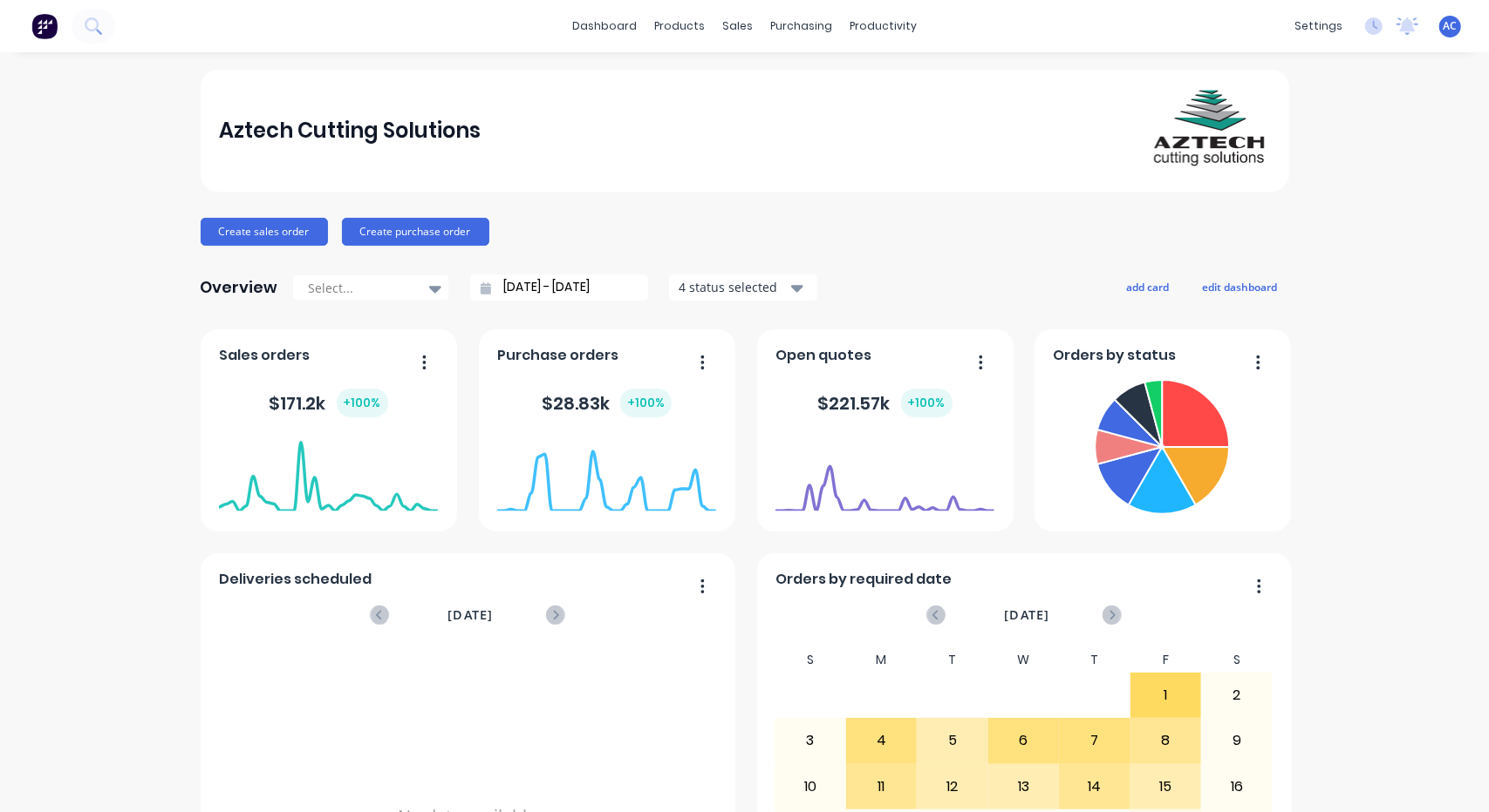
click at [552, 284] on input "10/07/25 - 10/08/25" at bounding box center [566, 287] width 150 height 26
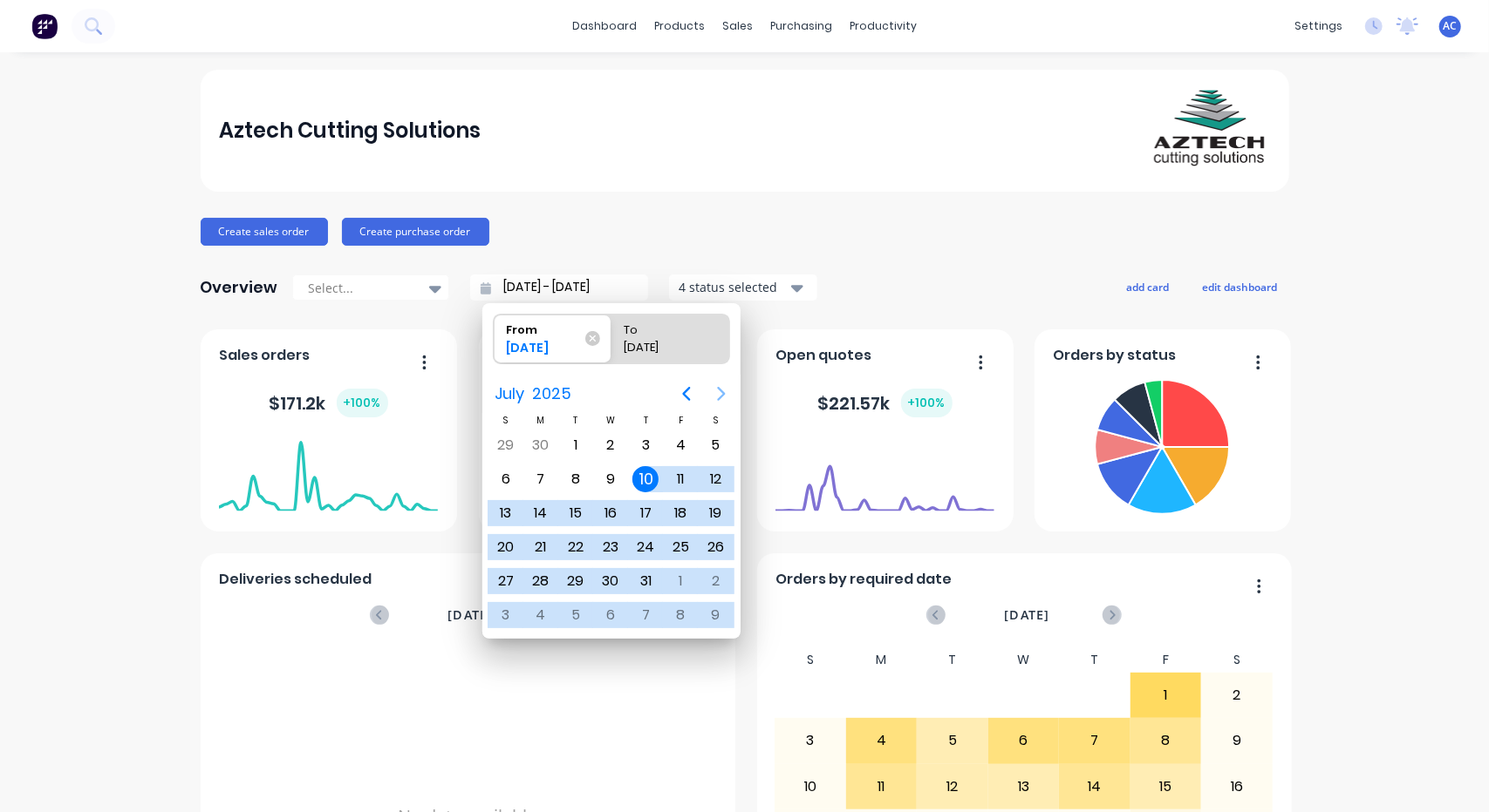
click at [723, 394] on icon "Next page" at bounding box center [721, 394] width 8 height 14
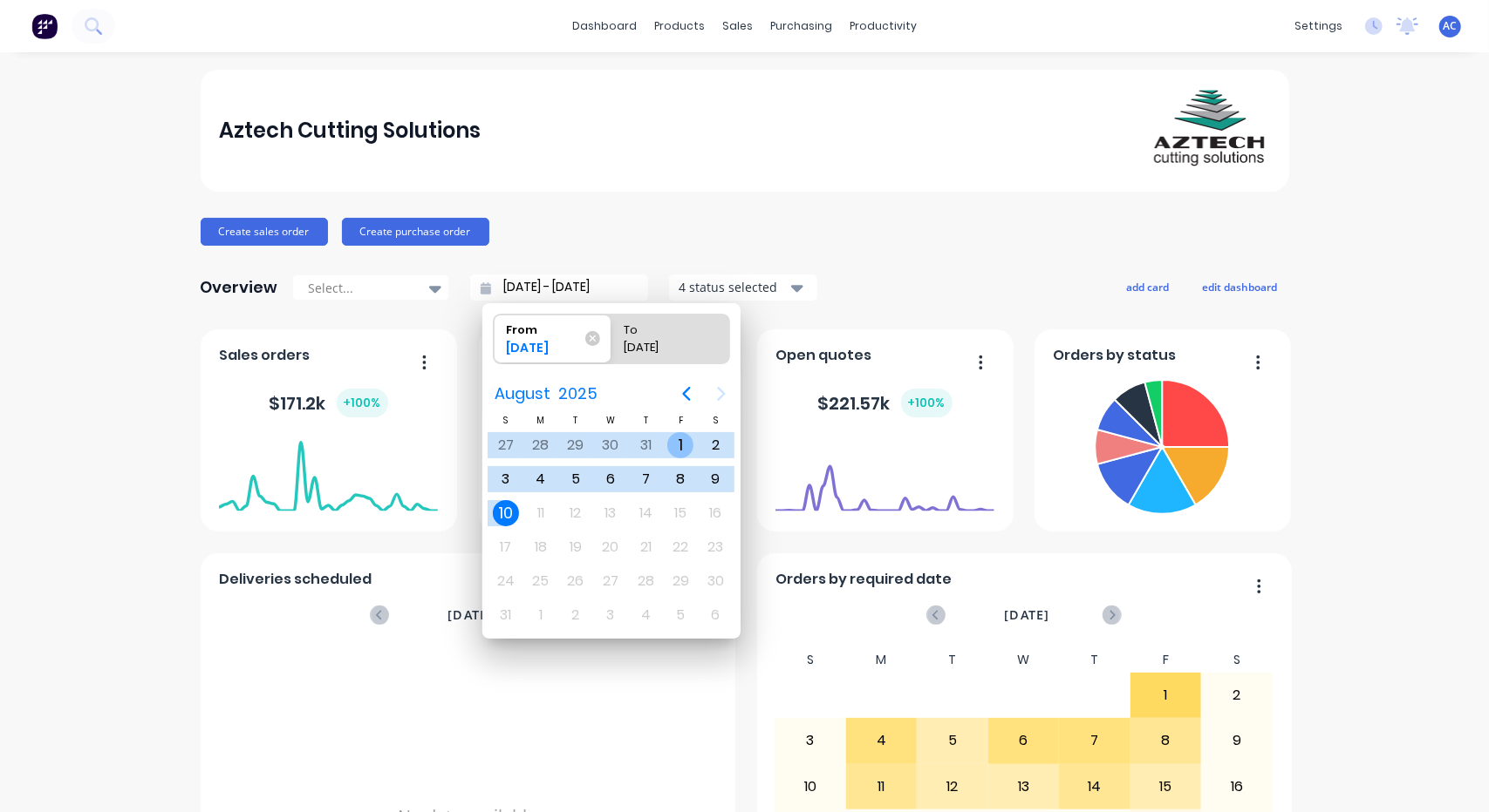
click at [679, 438] on div "1" at bounding box center [680, 445] width 26 height 26
type input "01/08/25 - 10/08/25"
radio input "false"
radio input "true"
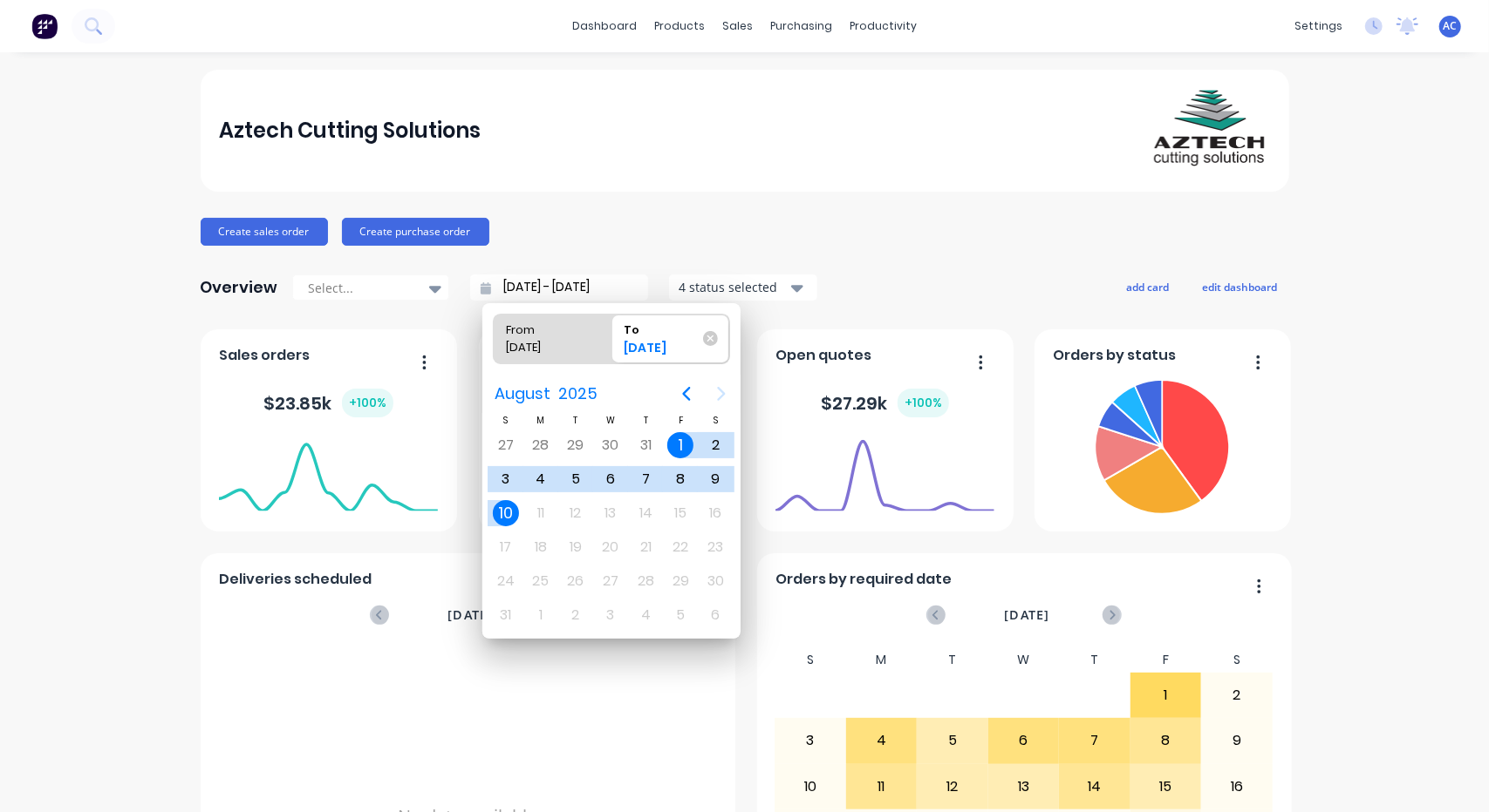
click at [919, 264] on div "Aztech Cutting Solutions Create sales order Create purchase order Overview Sele…" at bounding box center [744, 524] width 1089 height 910
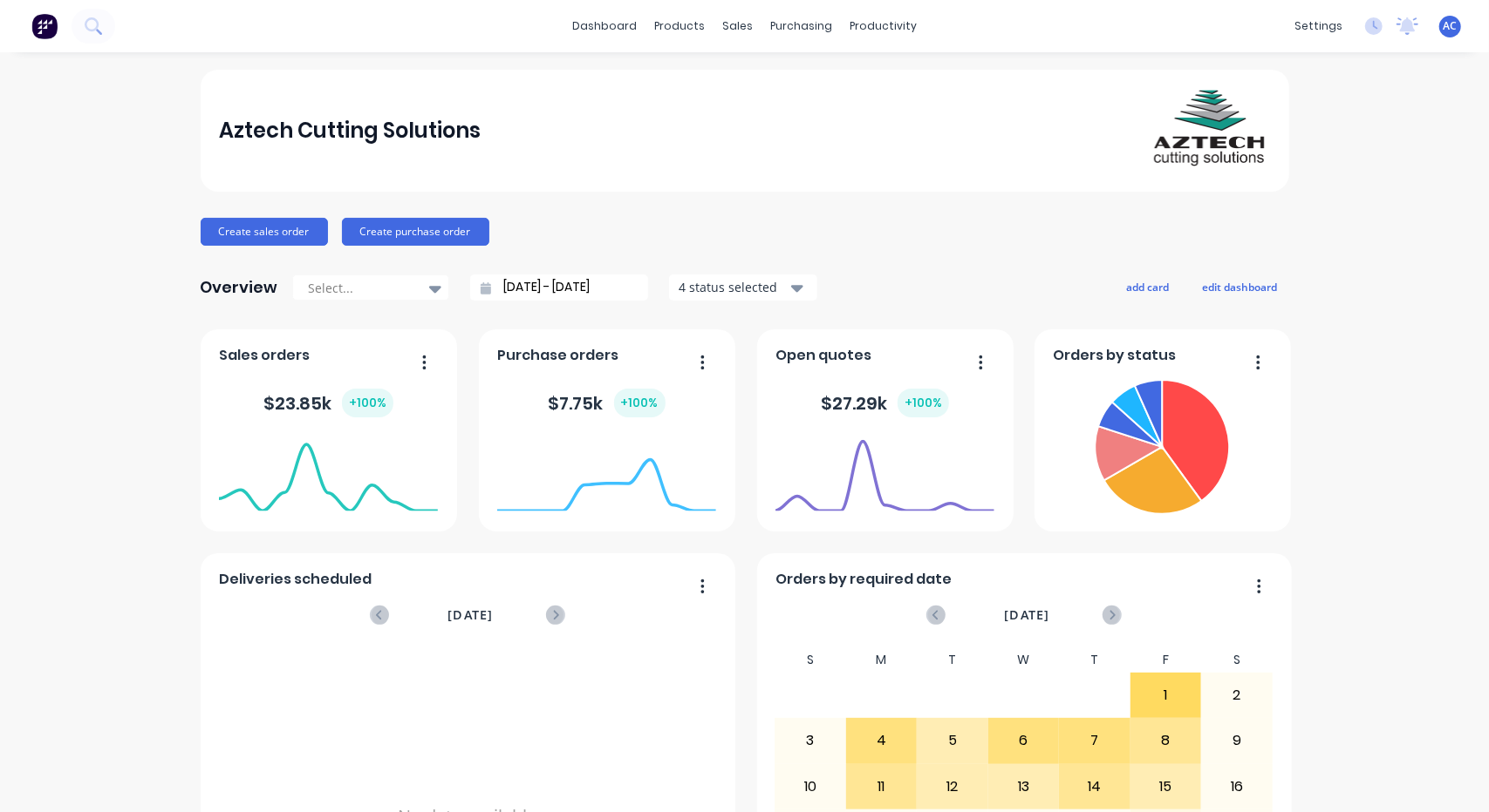
click at [589, 293] on input "01/08/25 - 10/08/25" at bounding box center [566, 287] width 150 height 26
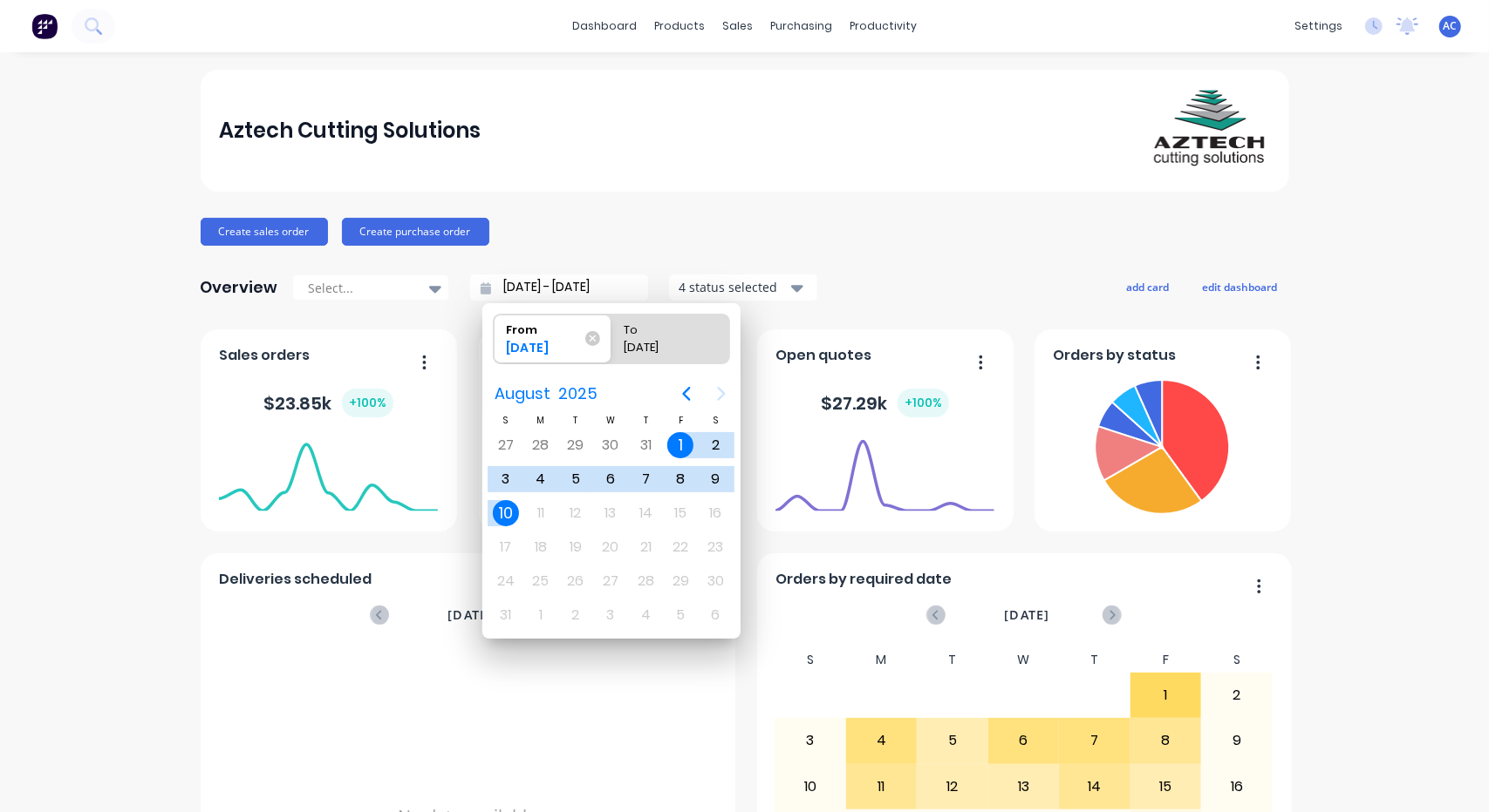
drag, startPoint x: 856, startPoint y: 197, endPoint x: 831, endPoint y: 205, distance: 26.2
click at [849, 199] on div "Aztech Cutting Solutions Create sales order Create purchase order Overview Sele…" at bounding box center [744, 524] width 1089 height 910
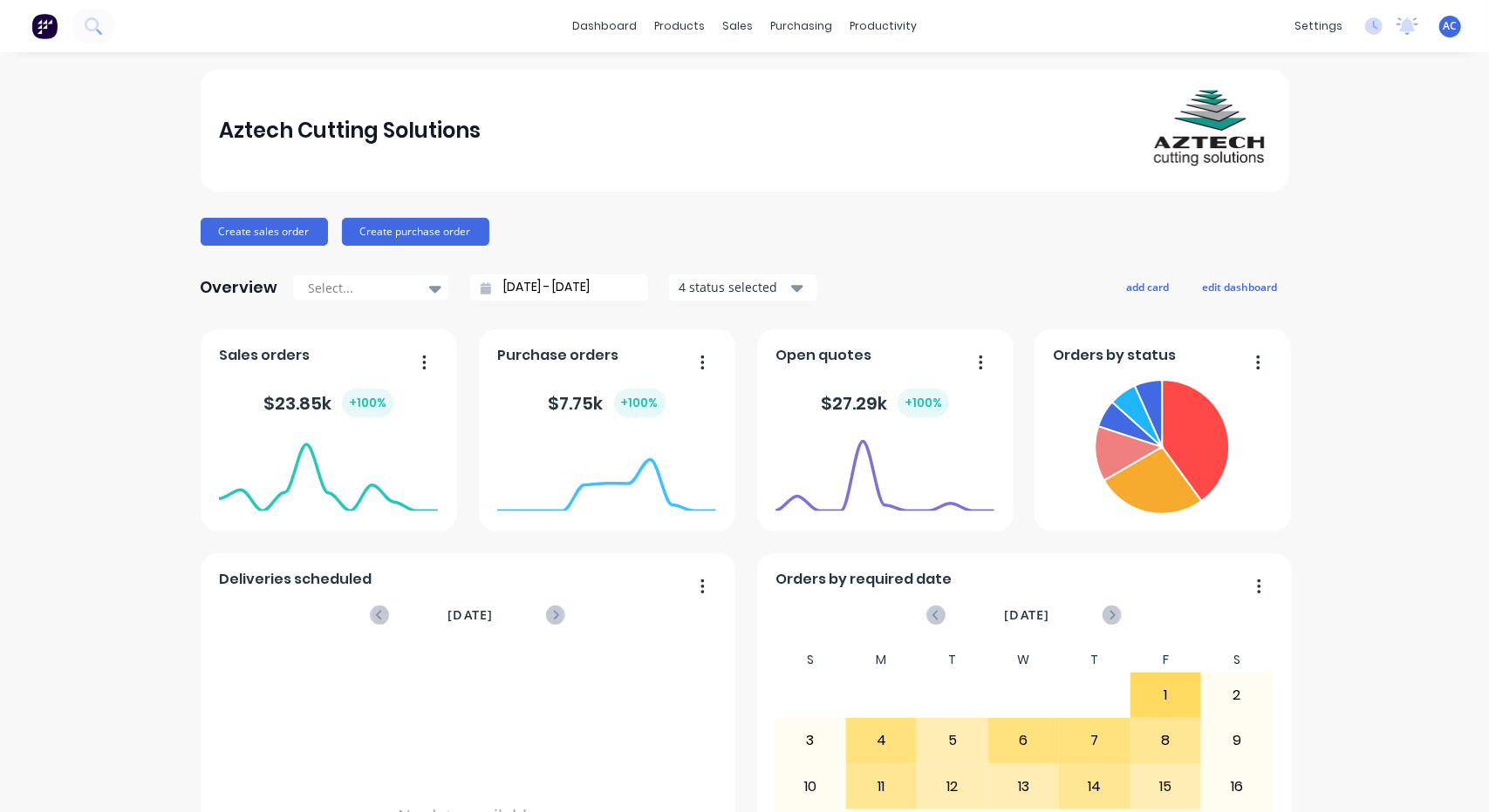
click at [421, 358] on button "button" at bounding box center [418, 364] width 36 height 27
click at [681, 178] on div "Aztech Cutting Solutions" at bounding box center [744, 131] width 1051 height 122
click at [764, 83] on div "Sales Orders" at bounding box center [796, 83] width 72 height 15
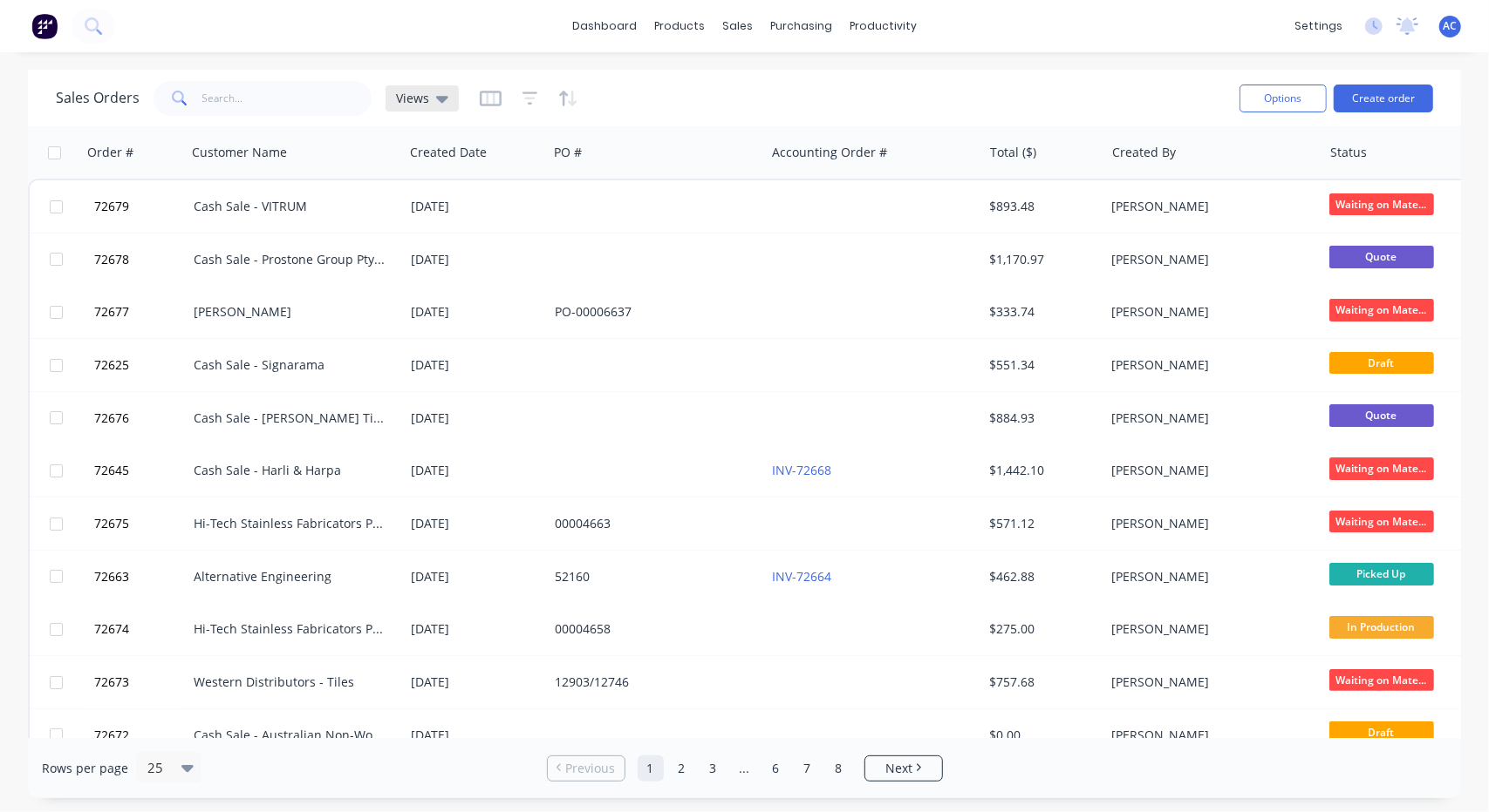
click at [443, 99] on icon at bounding box center [442, 98] width 12 height 7
click at [461, 248] on button "None (Default)" at bounding box center [490, 246] width 199 height 20
click at [1150, 40] on div "dashboard products sales purchasing productivity dashboard products Product Cat…" at bounding box center [744, 26] width 1489 height 53
click at [1455, 22] on span "AC" at bounding box center [1450, 26] width 14 height 15
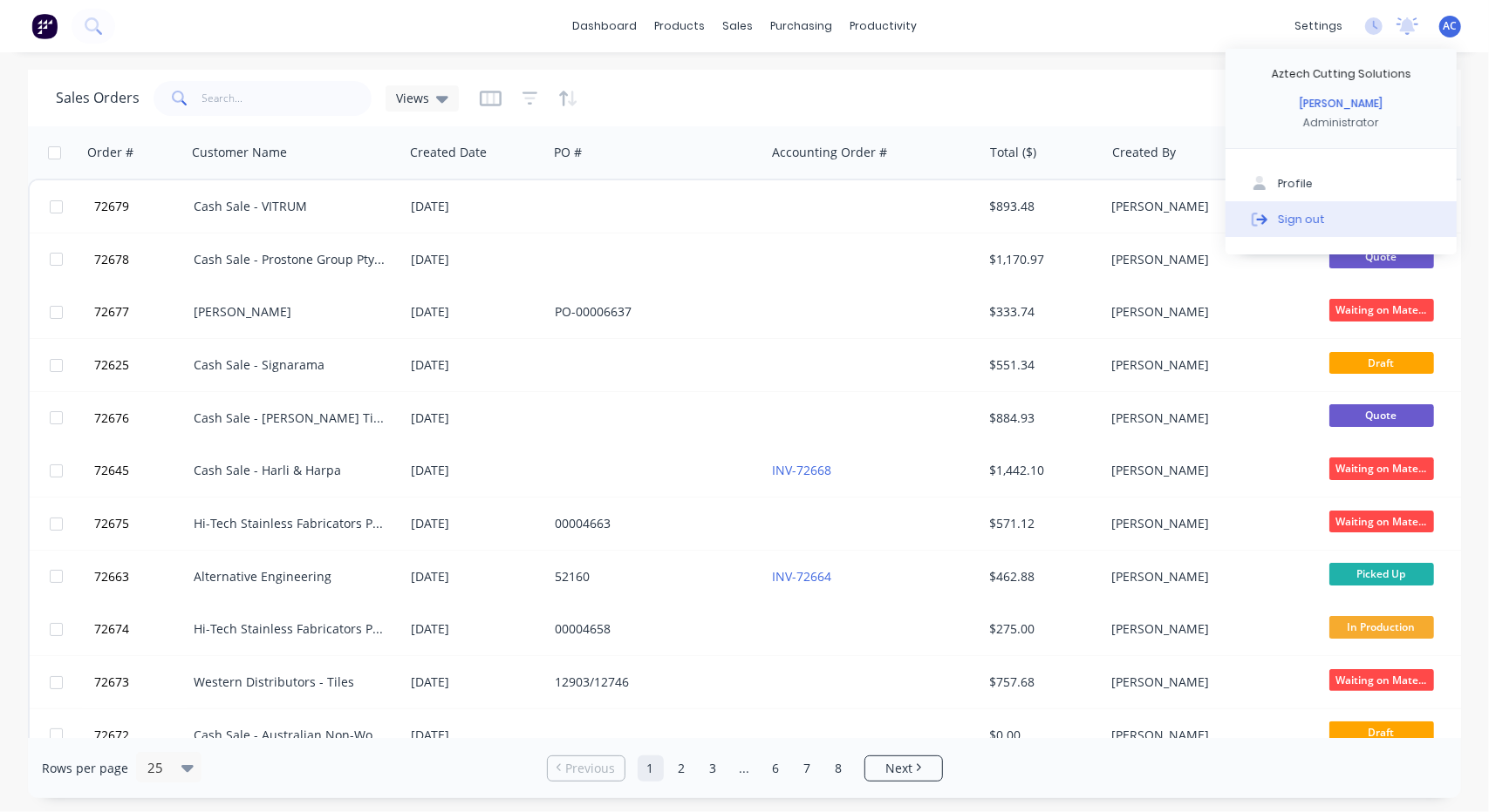
click at [1317, 220] on div "Sign out" at bounding box center [1301, 219] width 47 height 15
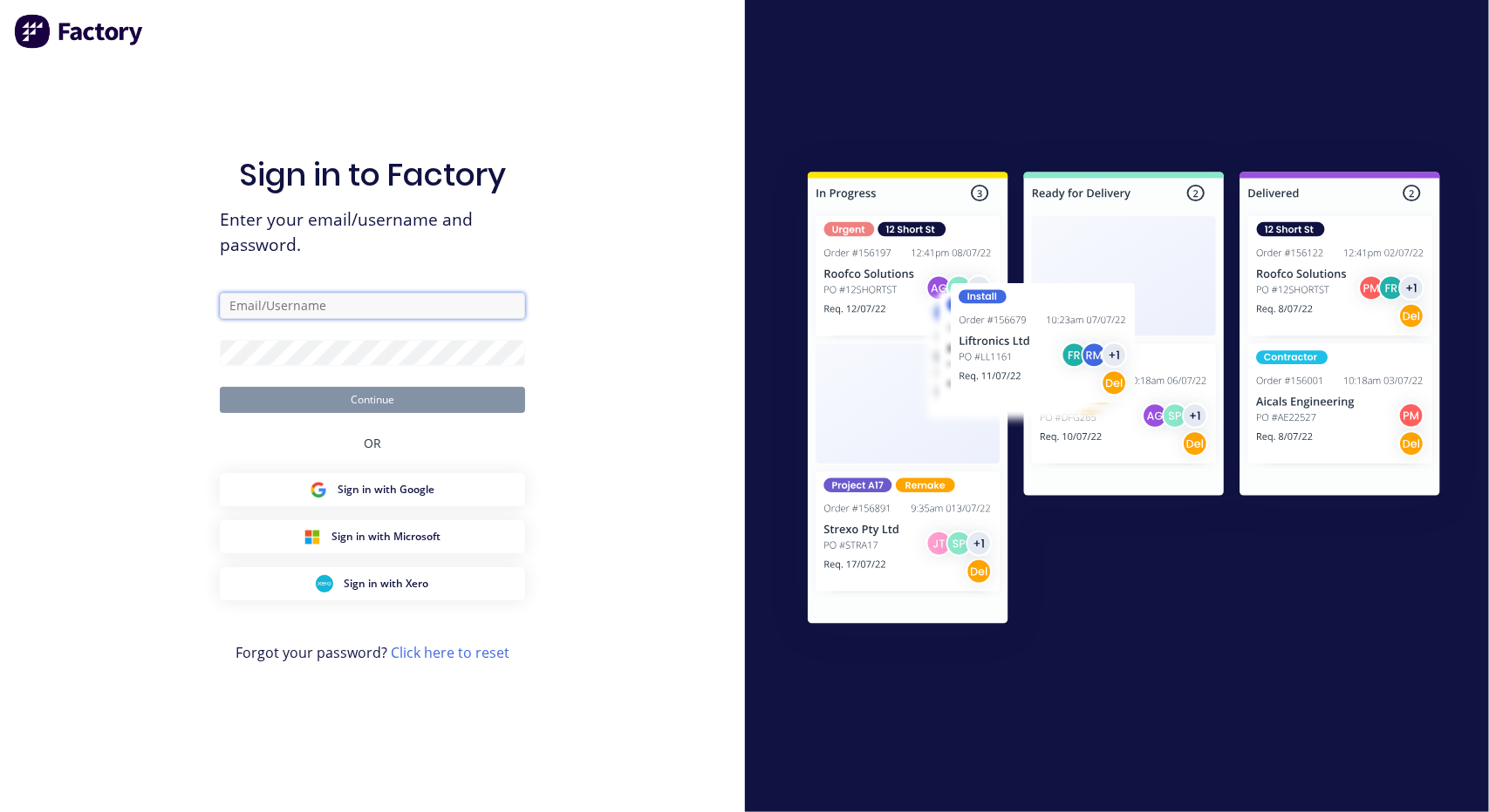
type input "aaron@aztechcuttingsolutions.com.au"
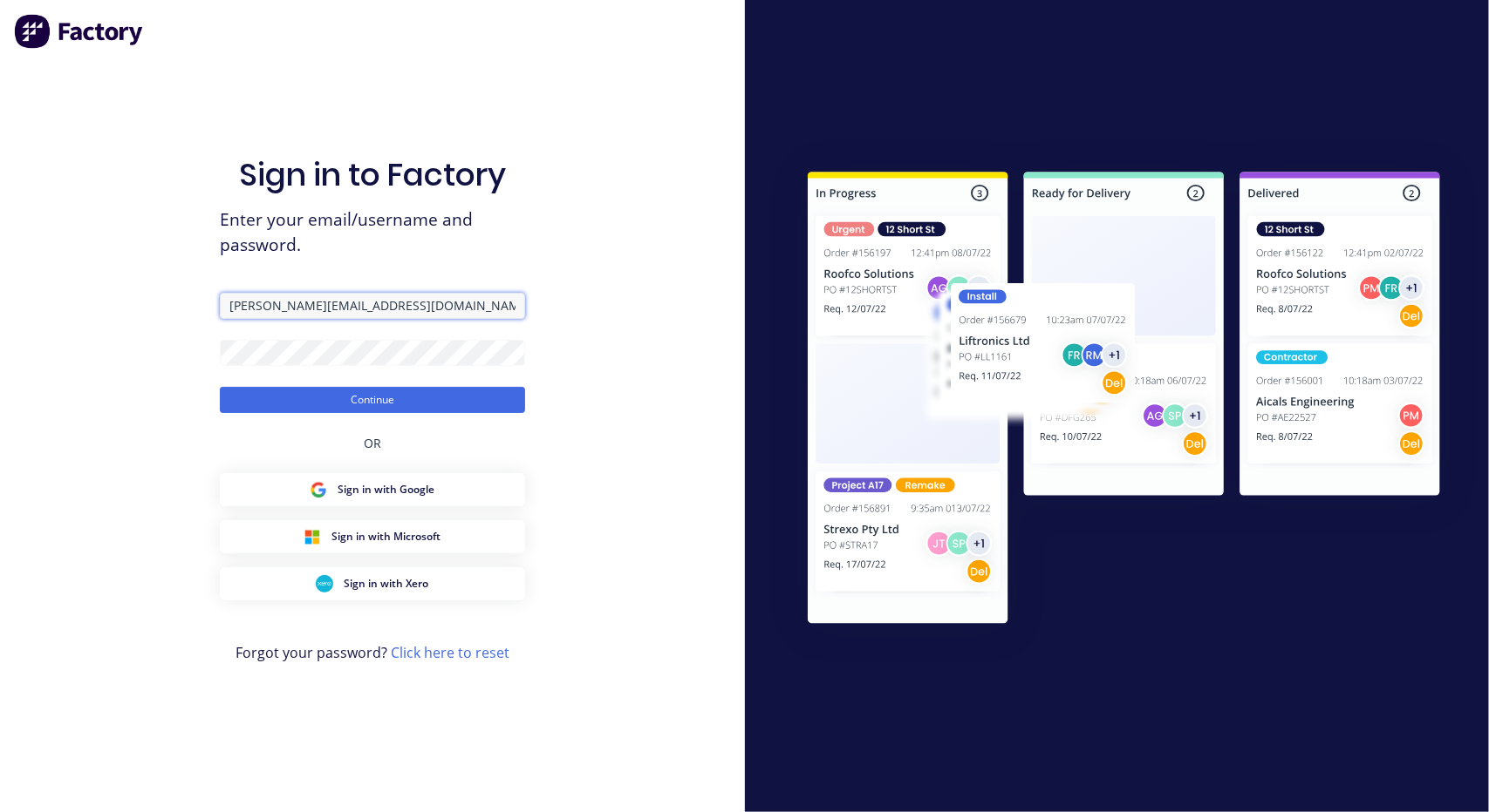
click at [276, 303] on input "aaron@aztechcuttingsolutions.com.au" at bounding box center [372, 306] width 305 height 26
click at [434, 304] on input "aaron@aztechcuttingsolutions.com.au" at bounding box center [372, 306] width 305 height 26
drag, startPoint x: 369, startPoint y: 309, endPoint x: 214, endPoint y: 299, distance: 155.3
click at [180, 309] on div "Sign in to Factory Enter your email/username and password. aaron@aztechcuttings…" at bounding box center [372, 406] width 744 height 812
click at [628, 260] on div "Sign in to Factory Enter your email/username and password. aa Continue OR Sign …" at bounding box center [372, 406] width 744 height 812
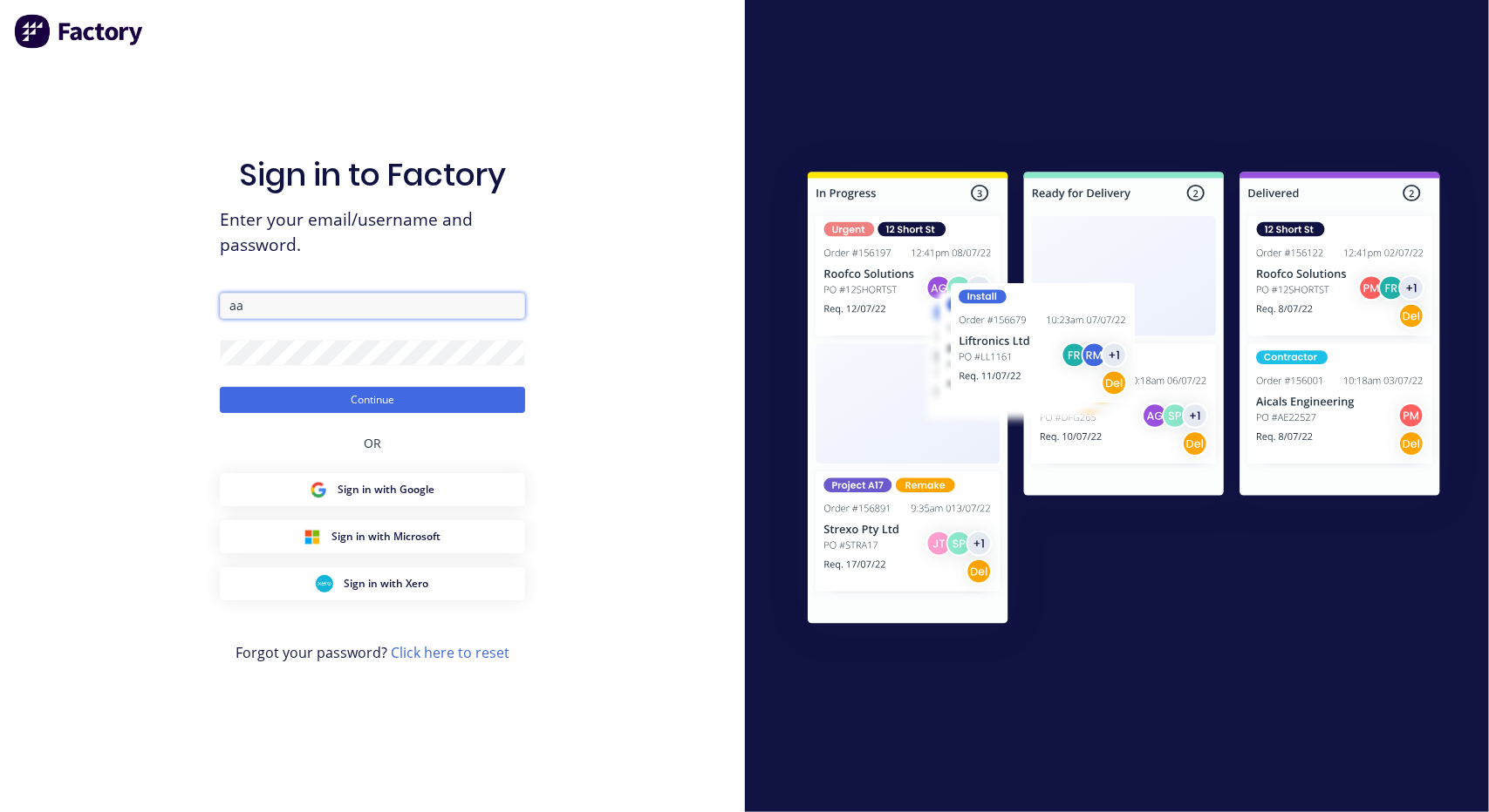
click at [273, 303] on input "aa" at bounding box center [372, 306] width 305 height 26
drag, startPoint x: 750, startPoint y: 299, endPoint x: 697, endPoint y: 287, distance: 54.3
click at [747, 297] on div at bounding box center [1116, 406] width 744 height 812
click at [264, 306] on input "aa" at bounding box center [372, 306] width 305 height 26
type input "aaron+aztechstone@aztechcuttingsolutions.com.au"
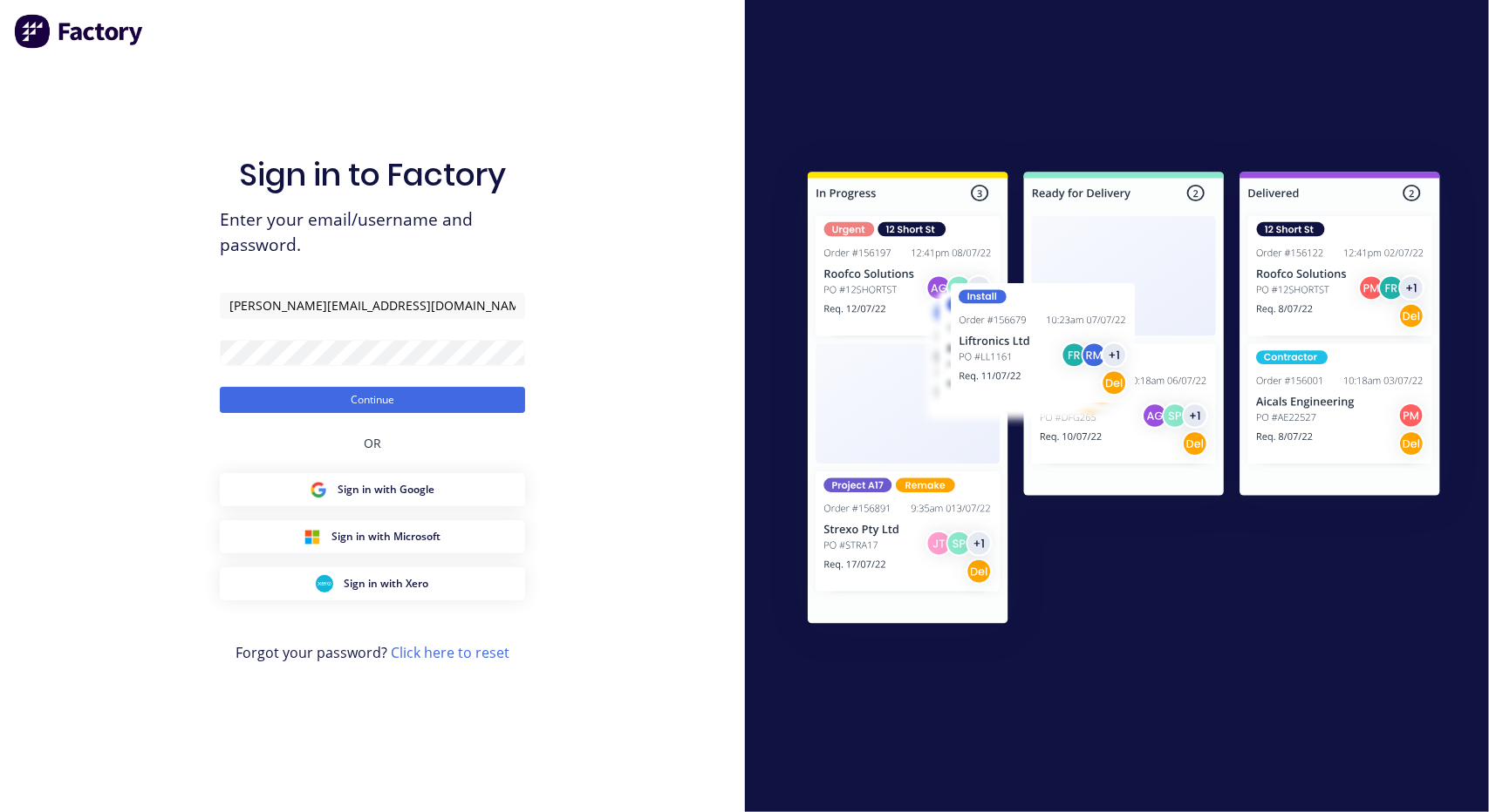
click at [317, 347] on form "aaron+aztechstone@aztechcuttingsolutions.com.au Continue" at bounding box center [372, 353] width 305 height 120
click at [220, 387] on button "Continue" at bounding box center [372, 399] width 305 height 26
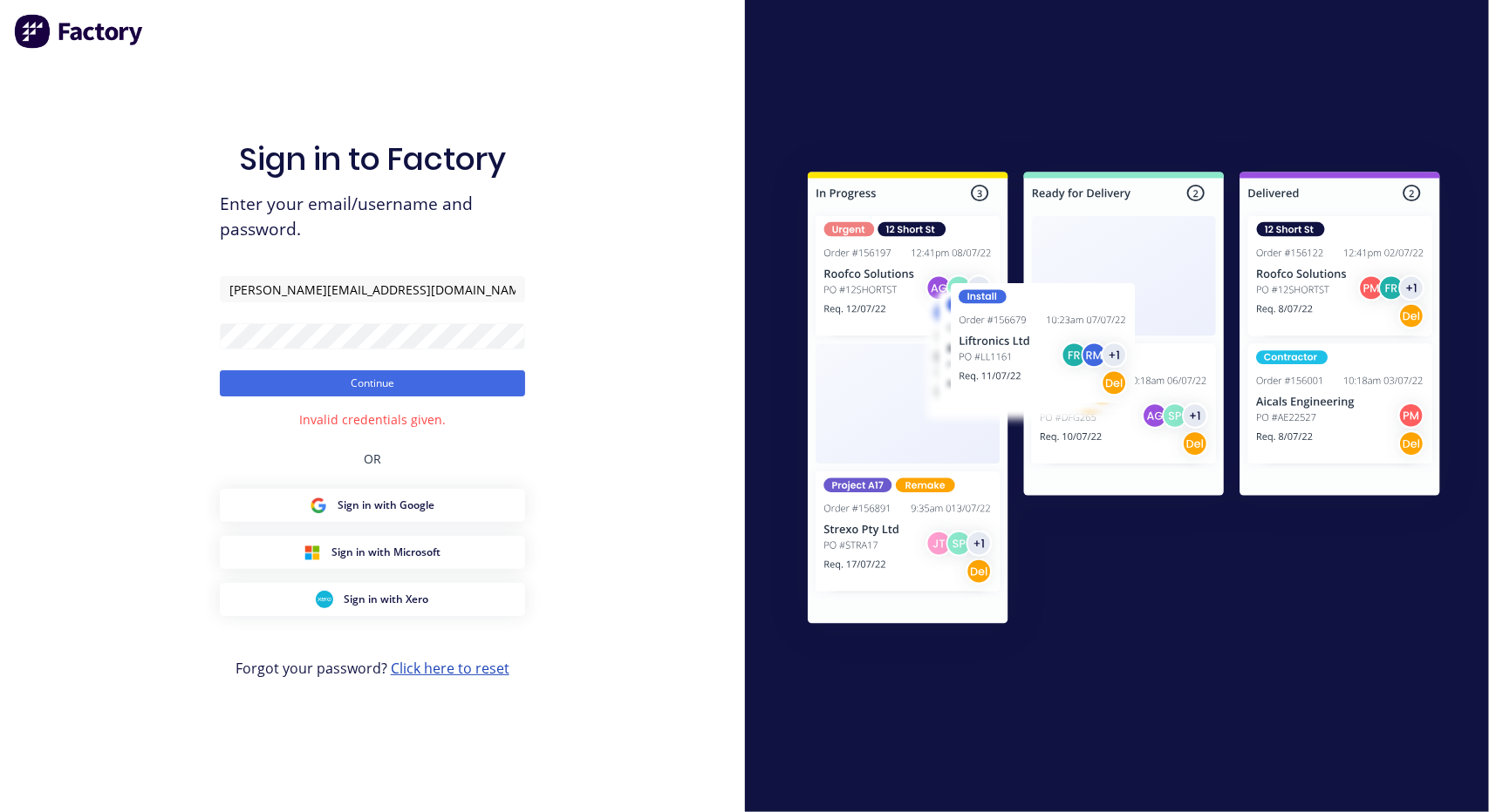
click at [464, 667] on link "Click here to reset" at bounding box center [450, 669] width 119 height 19
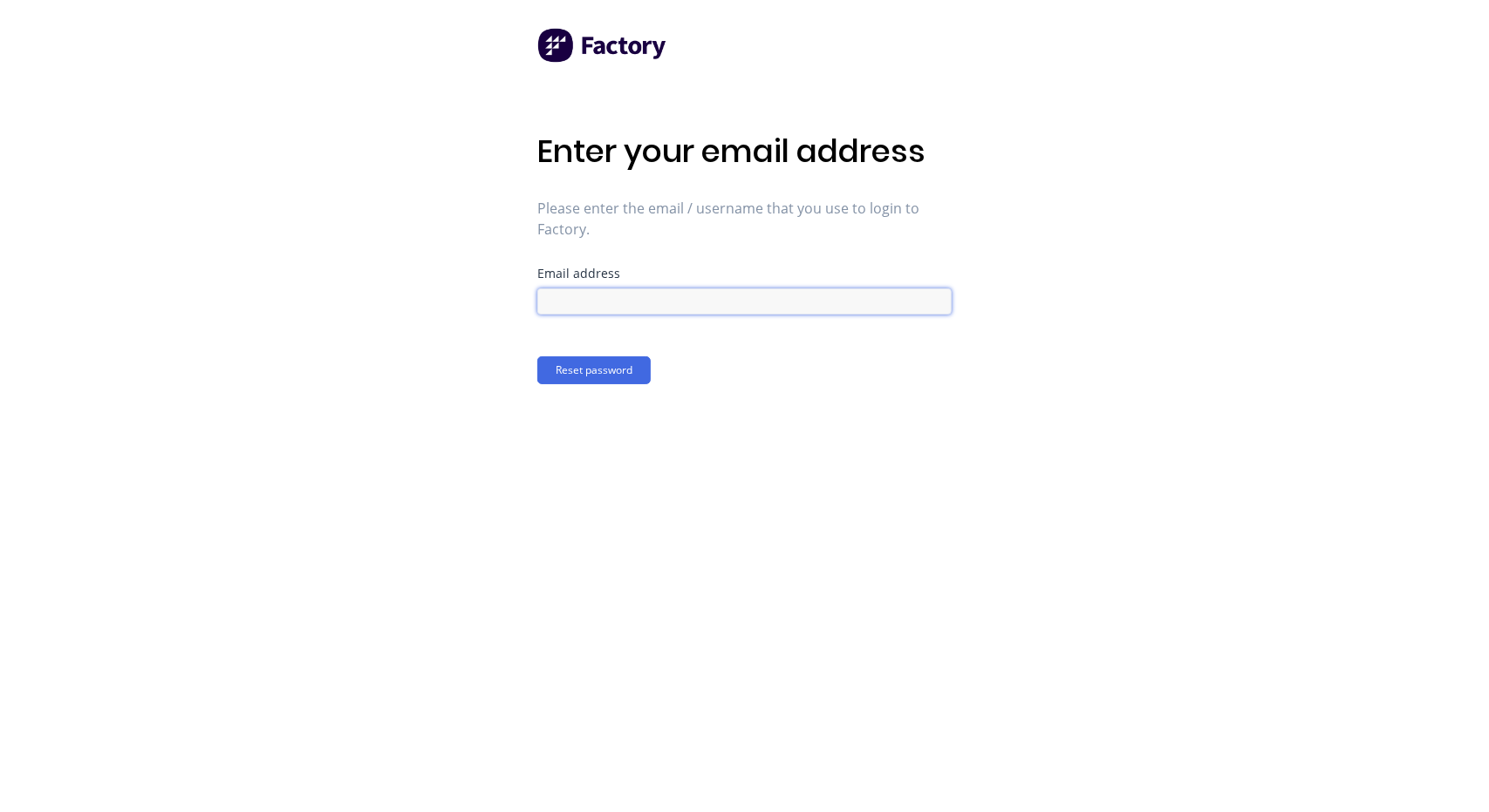
click at [715, 297] on input at bounding box center [744, 301] width 414 height 26
type input "aaron+aztechstone@aztechcuttingsolutions.com.au"
click at [611, 373] on button "Reset password" at bounding box center [593, 370] width 114 height 28
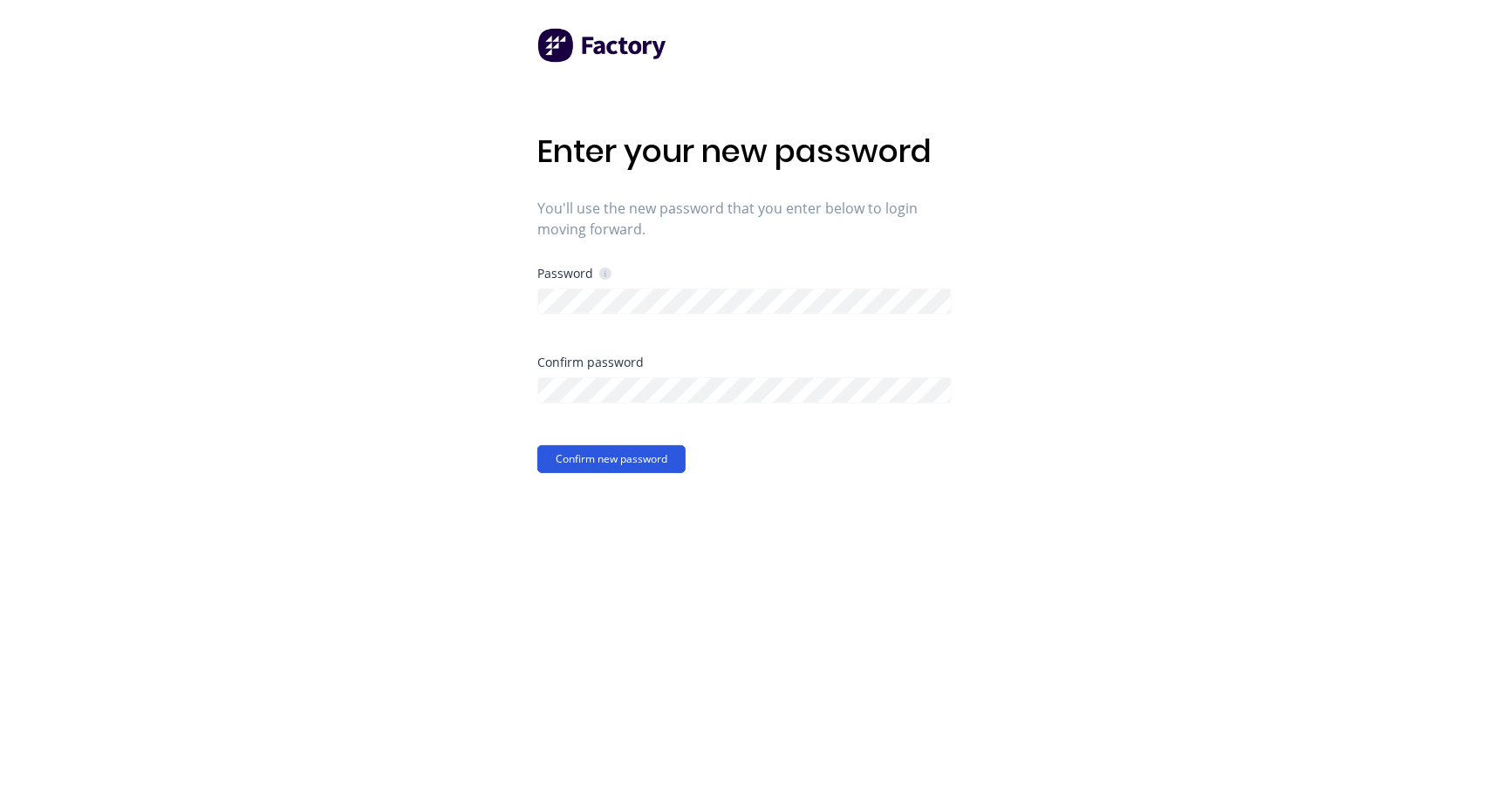
click at [553, 460] on button "Confirm new password" at bounding box center [611, 459] width 148 height 28
click at [597, 478] on button "Confirm new password" at bounding box center [611, 472] width 148 height 28
